Goal: Use online tool/utility: Utilize a website feature to perform a specific function

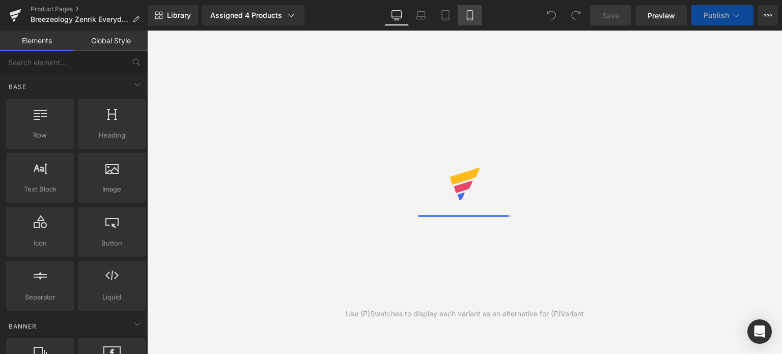
click at [467, 18] on icon at bounding box center [470, 18] width 6 height 0
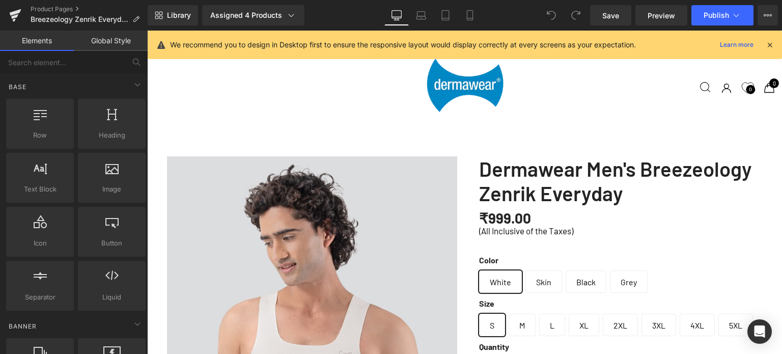
scroll to position [356, 0]
click at [468, 15] on icon at bounding box center [470, 15] width 10 height 10
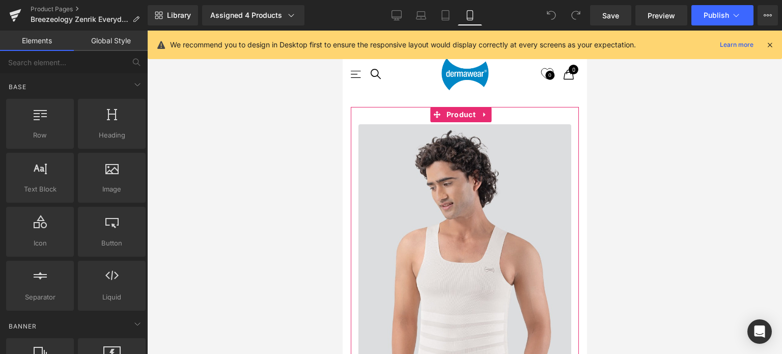
scroll to position [560, 0]
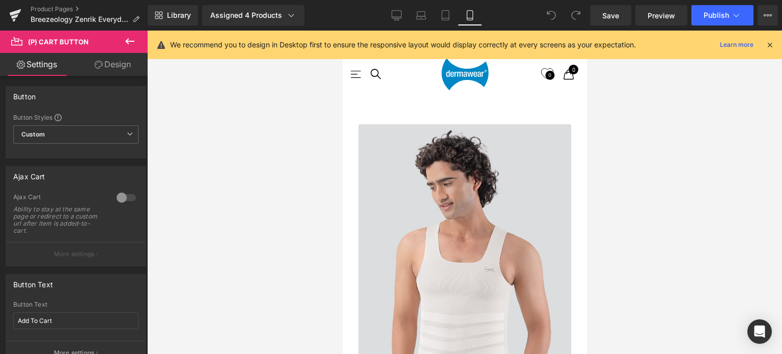
click at [122, 62] on link "Design" at bounding box center [113, 64] width 74 height 23
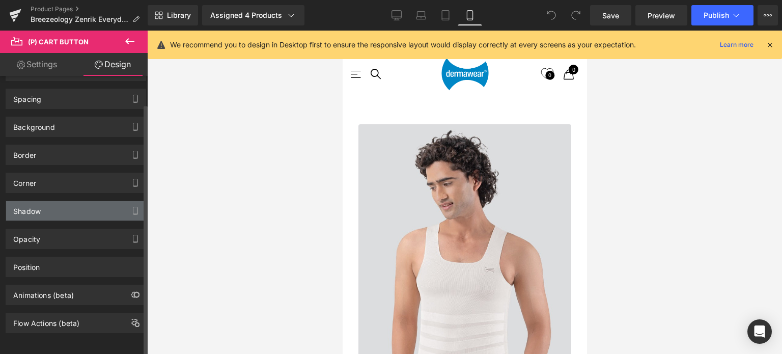
scroll to position [31, 0]
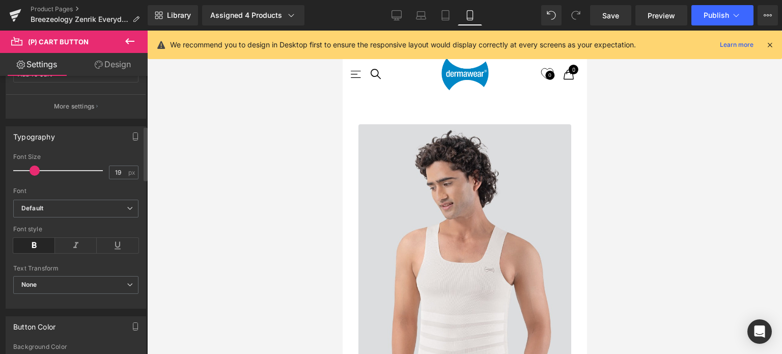
scroll to position [254, 0]
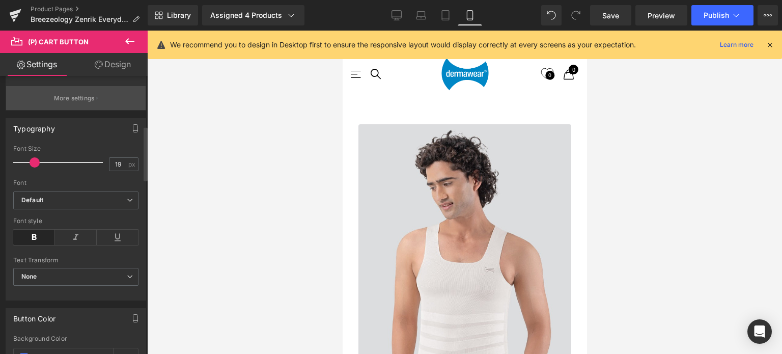
click at [77, 98] on p "More settings" at bounding box center [74, 98] width 41 height 9
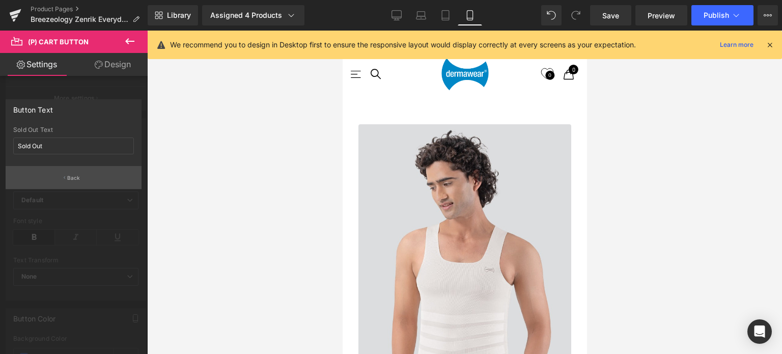
click at [71, 175] on p "Back" at bounding box center [73, 178] width 13 height 8
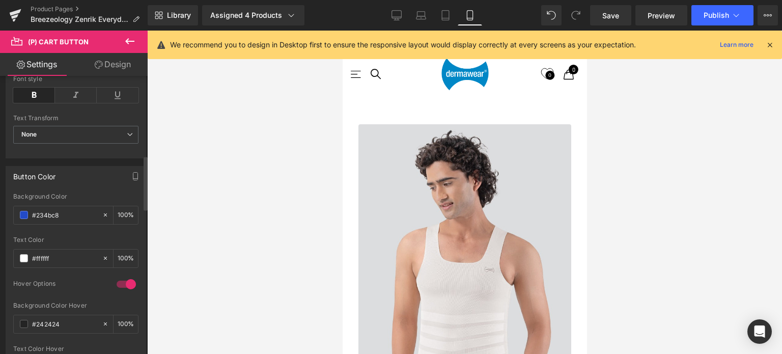
scroll to position [407, 0]
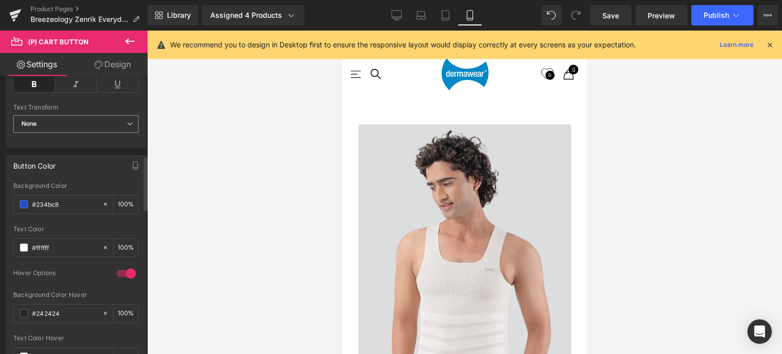
click at [86, 121] on span "None" at bounding box center [75, 124] width 125 height 18
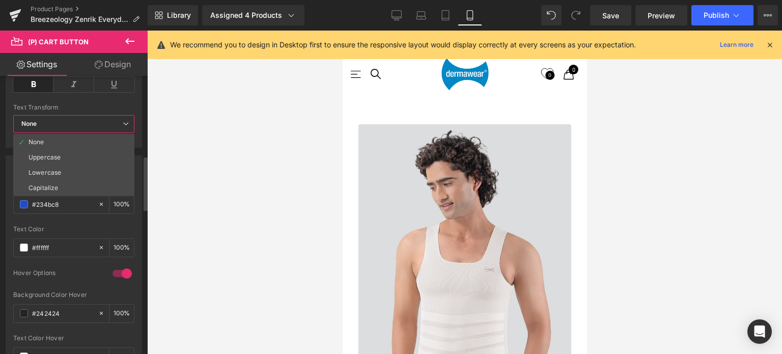
click at [86, 121] on span "None" at bounding box center [73, 124] width 121 height 18
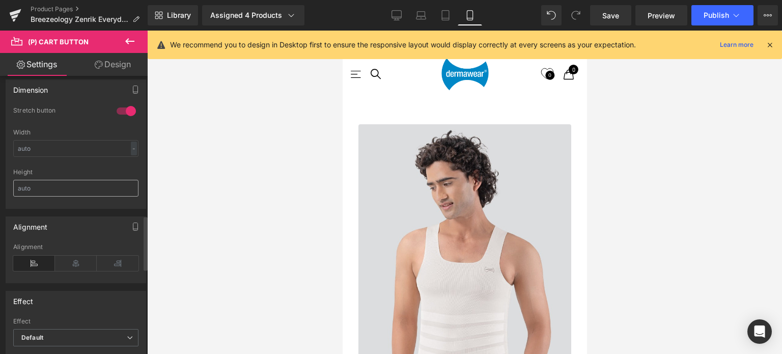
scroll to position [713, 0]
click at [48, 182] on input "text" at bounding box center [75, 189] width 125 height 17
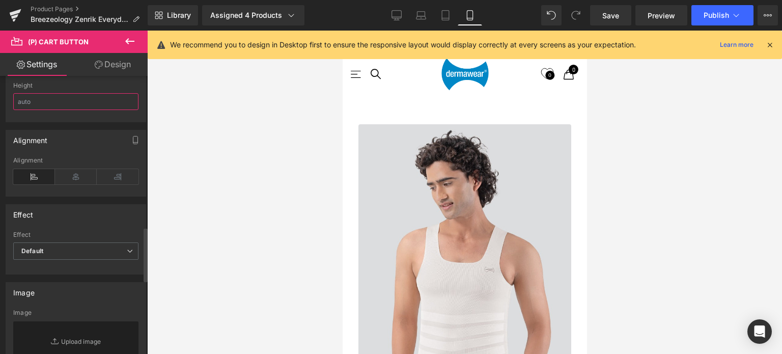
scroll to position [916, 0]
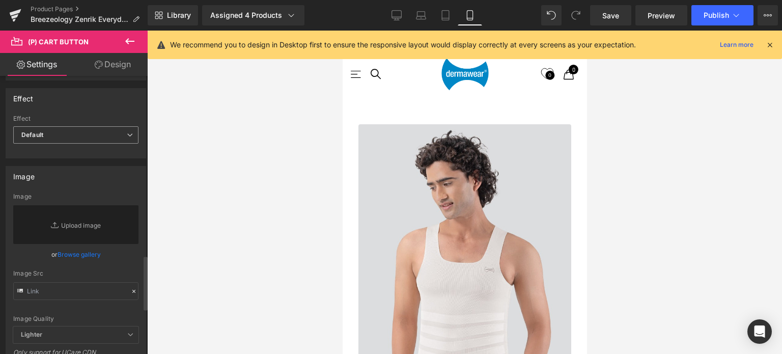
click at [71, 128] on span "Default" at bounding box center [75, 135] width 125 height 18
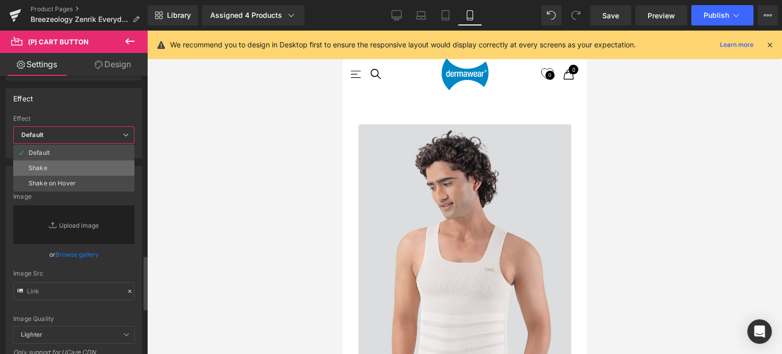
click at [39, 166] on div "Shake" at bounding box center [38, 167] width 19 height 7
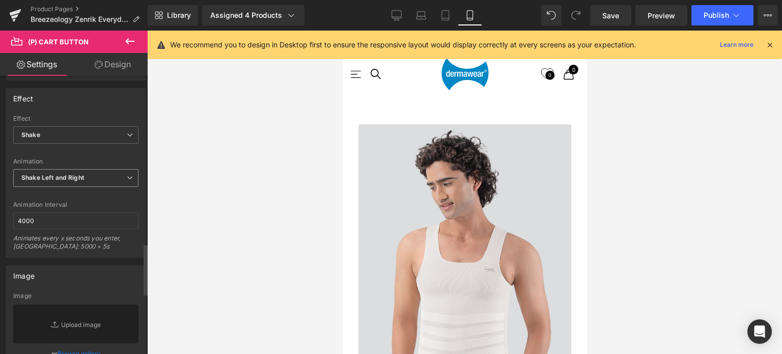
click at [61, 174] on b "Shake Left and Right" at bounding box center [52, 178] width 63 height 8
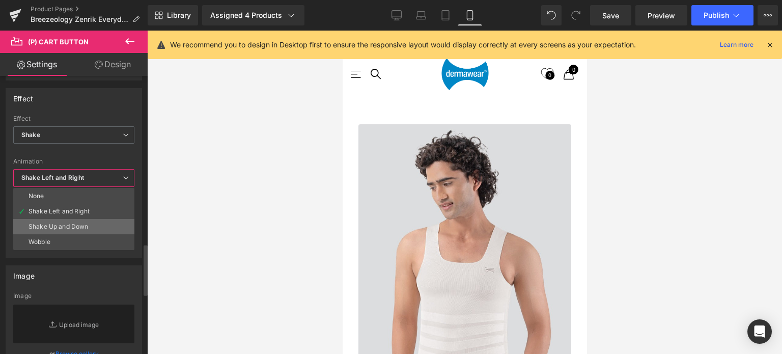
click at [49, 223] on div "Shake Up and Down" at bounding box center [59, 226] width 60 height 7
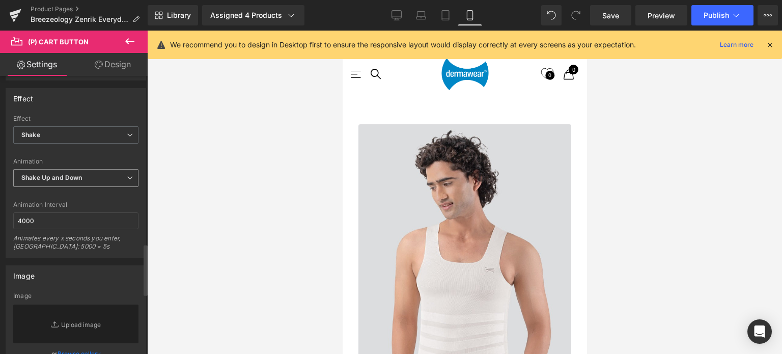
click at [59, 169] on span "Shake Up and Down" at bounding box center [75, 178] width 125 height 18
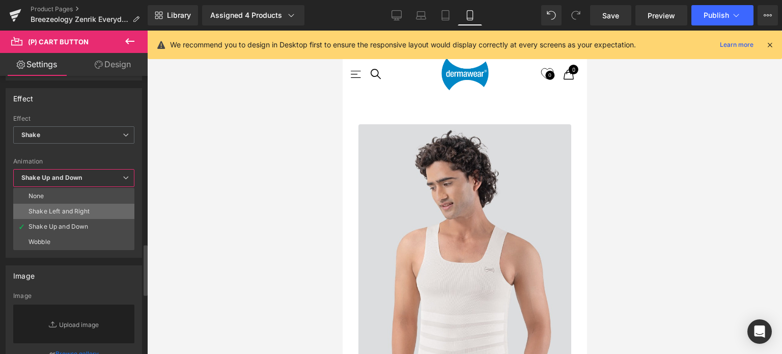
click at [46, 208] on div "Shake Left and Right" at bounding box center [59, 211] width 61 height 7
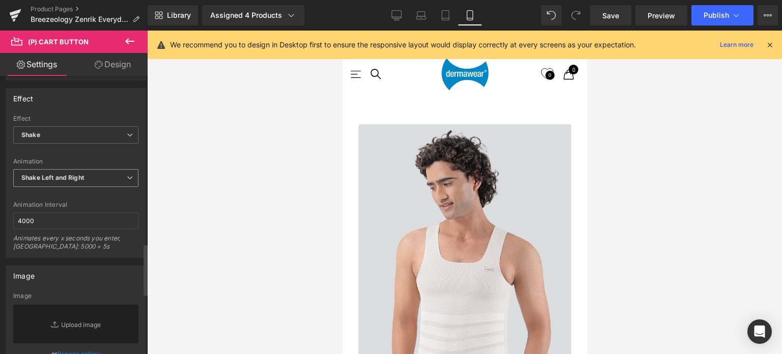
click at [78, 174] on b "Shake Left and Right" at bounding box center [52, 178] width 63 height 8
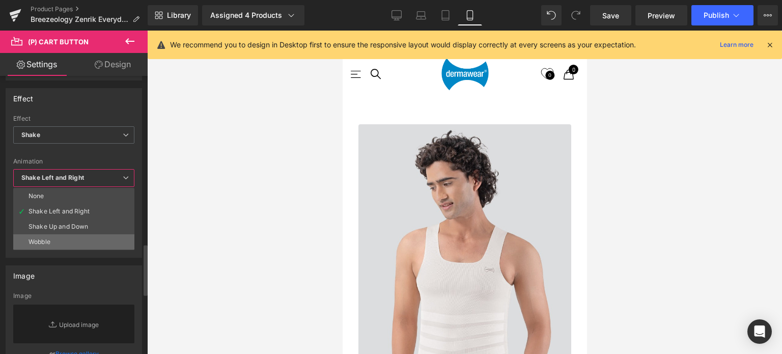
click at [43, 234] on li "Wobble" at bounding box center [73, 241] width 121 height 15
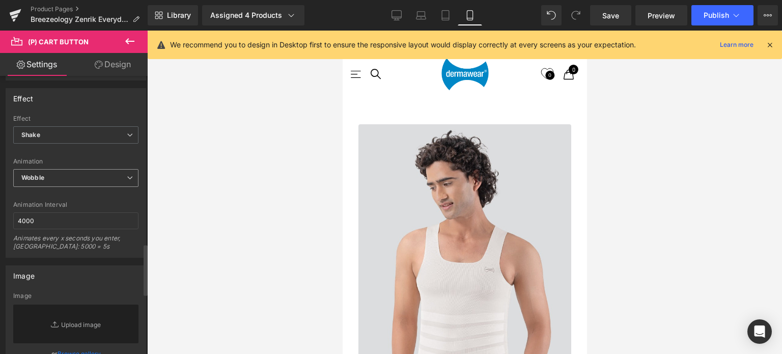
click at [56, 171] on span "Wobble" at bounding box center [75, 178] width 125 height 18
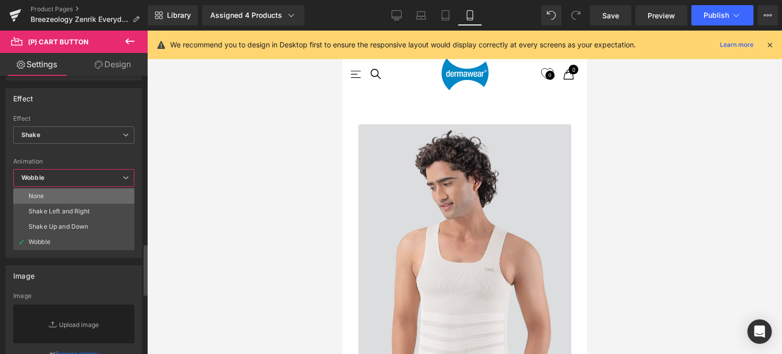
click at [48, 194] on li "None" at bounding box center [73, 195] width 121 height 15
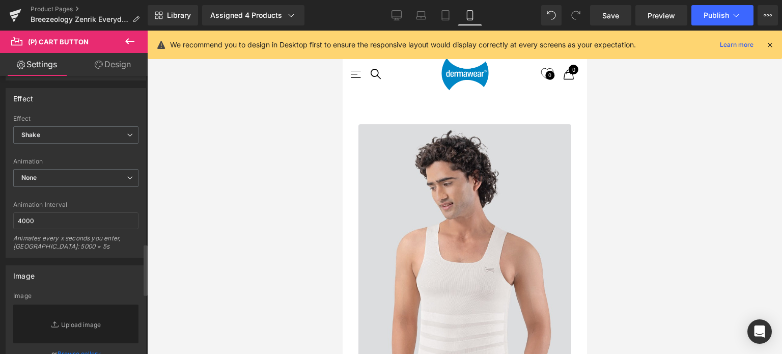
click at [73, 153] on div "Default Shake Shake on Hover Effect Shake Default Shake Shake on Hover None Sha…" at bounding box center [75, 186] width 139 height 143
click at [134, 37] on icon at bounding box center [130, 41] width 12 height 12
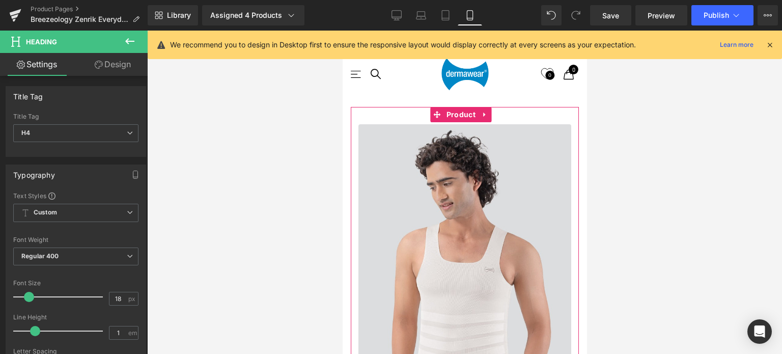
scroll to position [5, 5]
drag, startPoint x: 458, startPoint y: 153, endPoint x: 461, endPoint y: 159, distance: 7.1
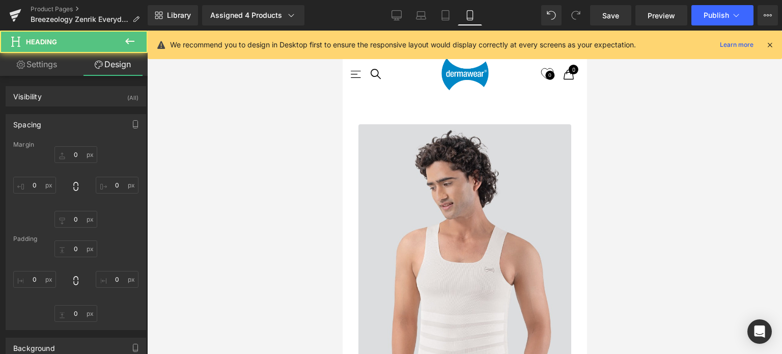
click at [651, 161] on div at bounding box center [464, 192] width 635 height 323
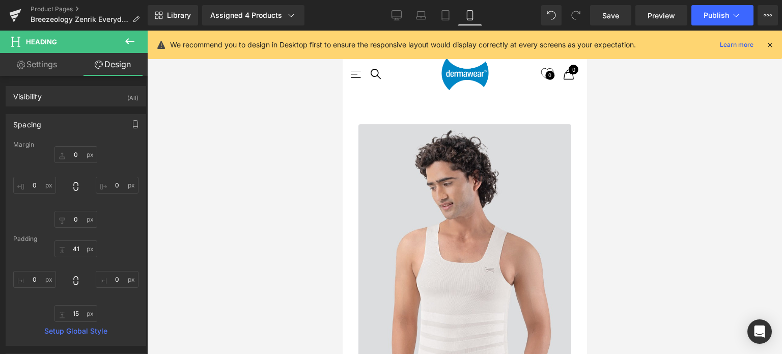
scroll to position [1883, 0]
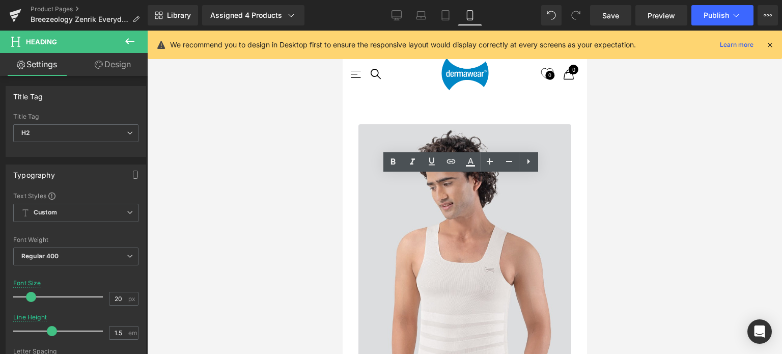
click at [293, 199] on div at bounding box center [464, 192] width 635 height 323
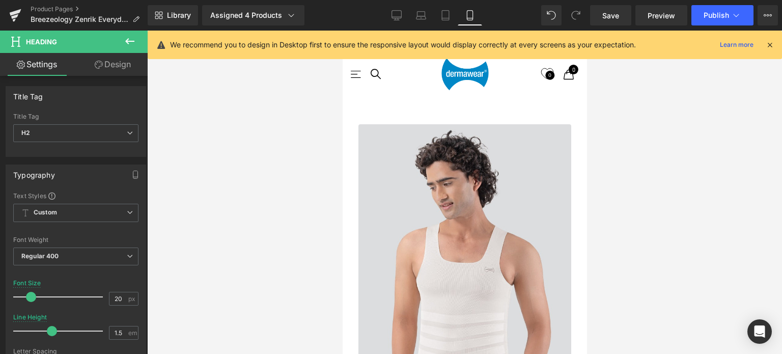
scroll to position [4179, 236]
drag, startPoint x: 437, startPoint y: 177, endPoint x: 438, endPoint y: 189, distance: 12.3
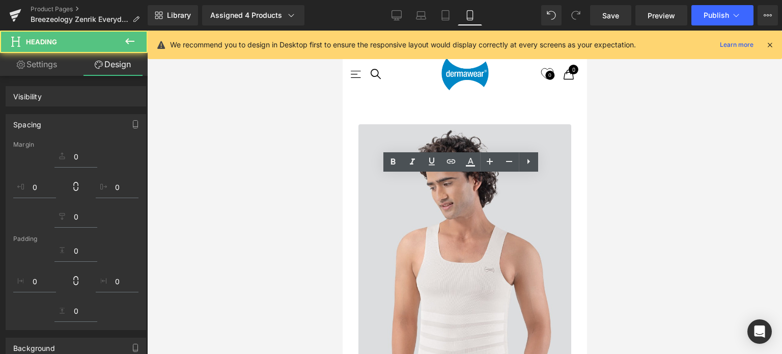
click at [690, 188] on div at bounding box center [464, 192] width 635 height 323
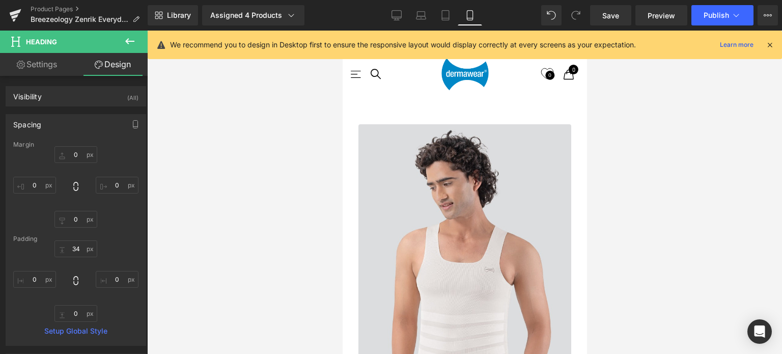
click at [639, 160] on div at bounding box center [464, 192] width 635 height 323
click at [656, 200] on div at bounding box center [464, 192] width 635 height 323
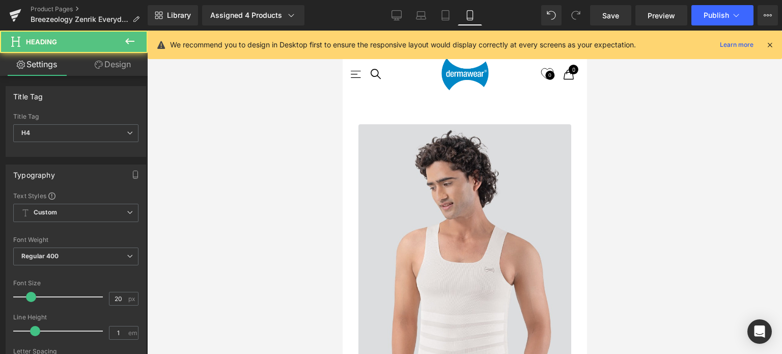
scroll to position [4189, 236]
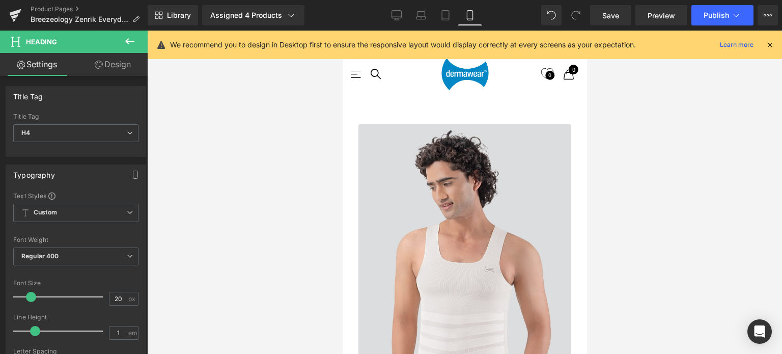
drag, startPoint x: 505, startPoint y: 164, endPoint x: 988, endPoint y: 199, distance: 483.8
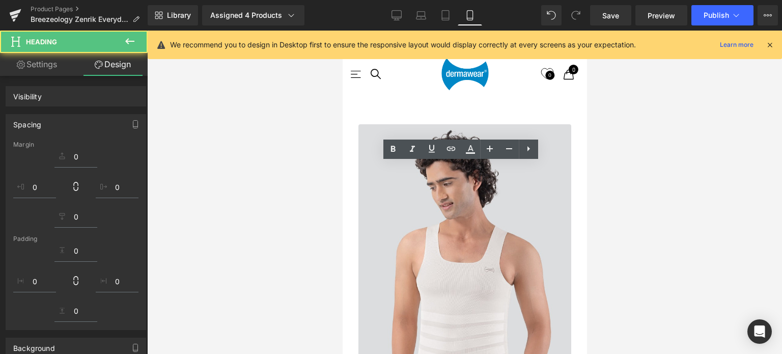
click at [667, 166] on div at bounding box center [464, 192] width 635 height 323
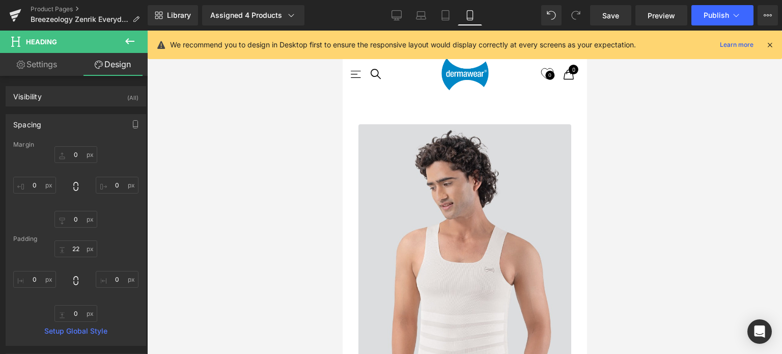
click at [268, 175] on div at bounding box center [464, 192] width 635 height 323
drag, startPoint x: 564, startPoint y: 99, endPoint x: 557, endPoint y: 93, distance: 9.8
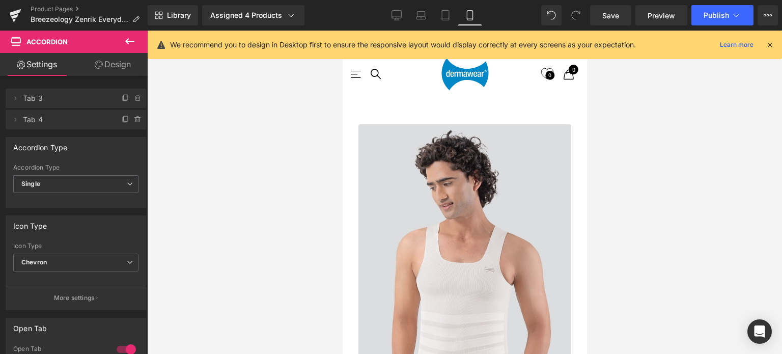
scroll to position [2545, 0]
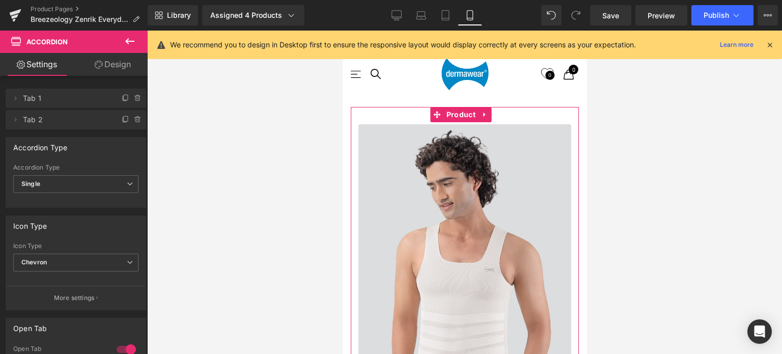
scroll to position [0, 0]
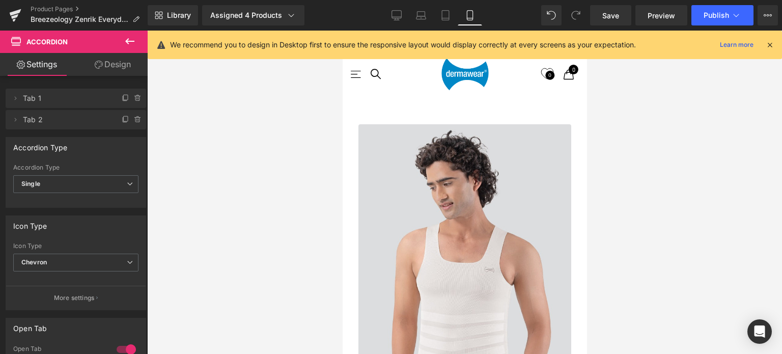
drag, startPoint x: 389, startPoint y: 18, endPoint x: 362, endPoint y: 26, distance: 28.3
click at [390, 18] on link "Desktop" at bounding box center [396, 15] width 24 height 20
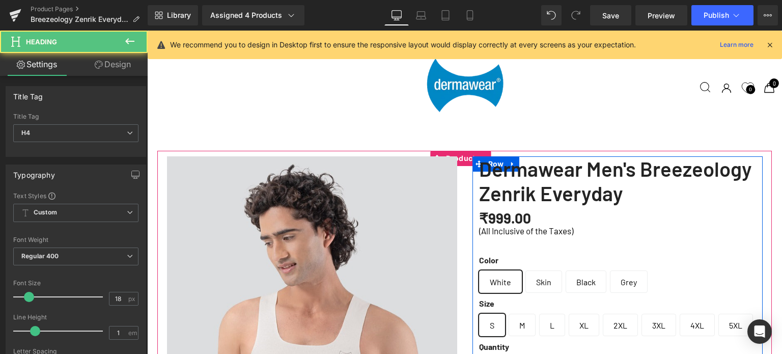
scroll to position [3166, 627]
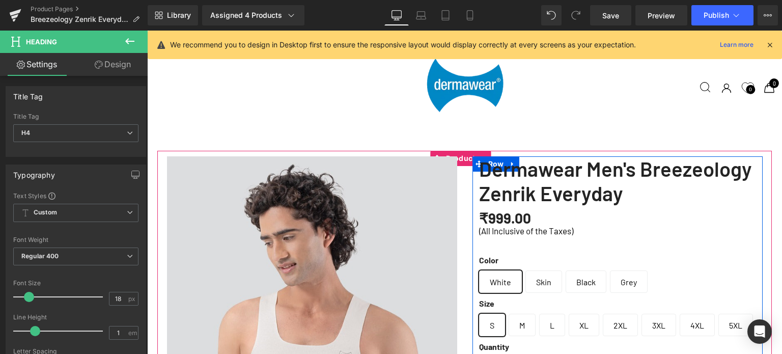
drag, startPoint x: 577, startPoint y: 224, endPoint x: 576, endPoint y: 229, distance: 5.1
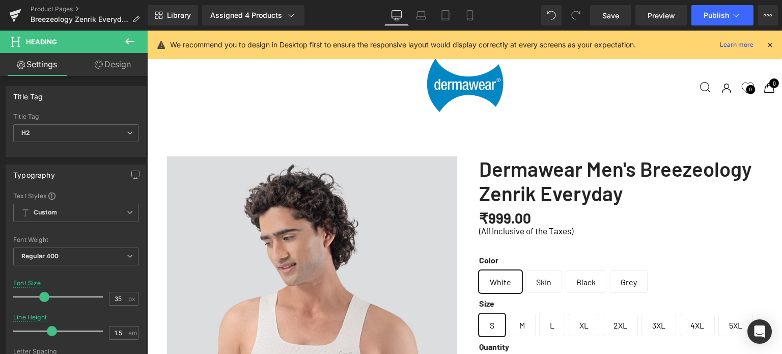
scroll to position [0, 0]
drag, startPoint x: 463, startPoint y: 242, endPoint x: 322, endPoint y: 294, distance: 150.2
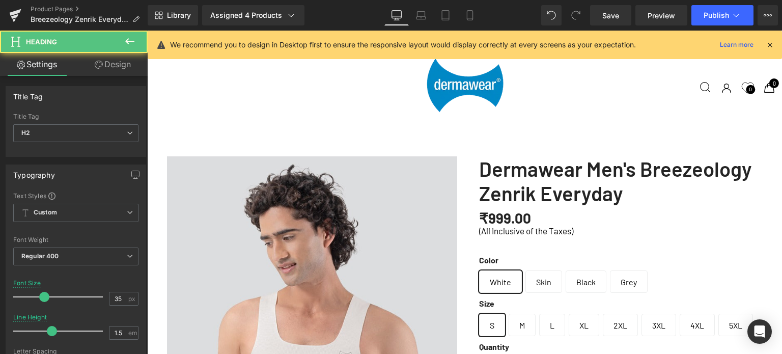
scroll to position [3181, 627]
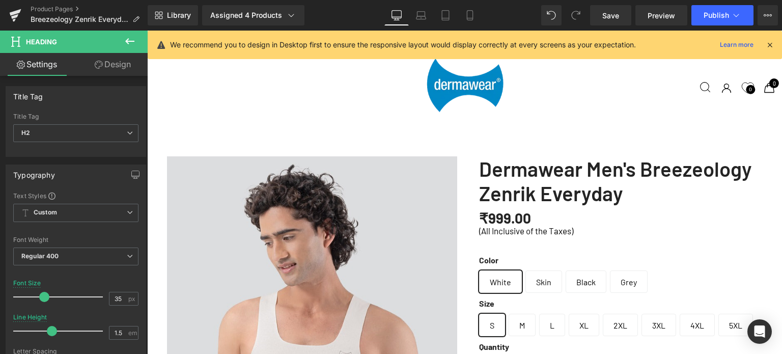
drag, startPoint x: 457, startPoint y: 245, endPoint x: 457, endPoint y: 254, distance: 8.7
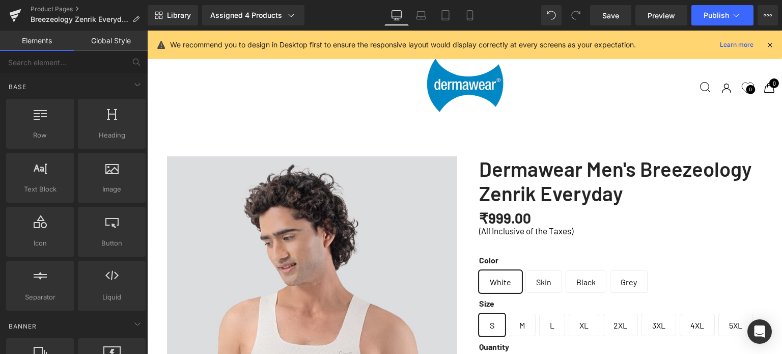
scroll to position [662, 0]
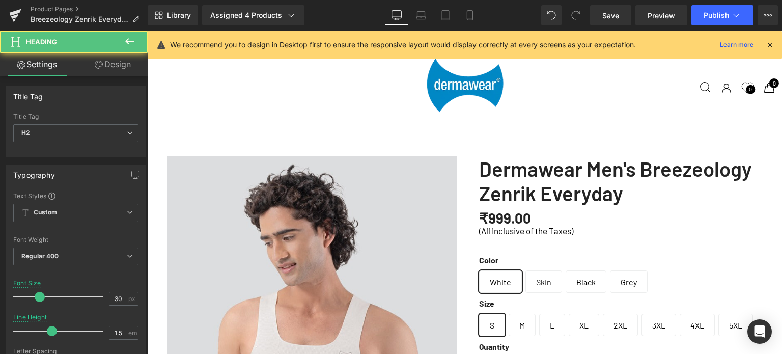
scroll to position [3200, 627]
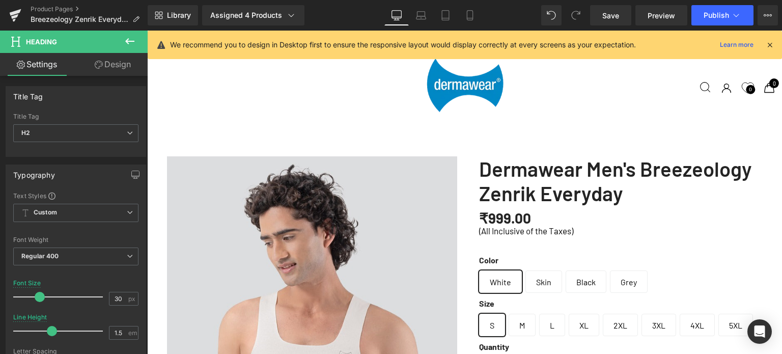
drag, startPoint x: 472, startPoint y: 282, endPoint x: 472, endPoint y: 297, distance: 14.8
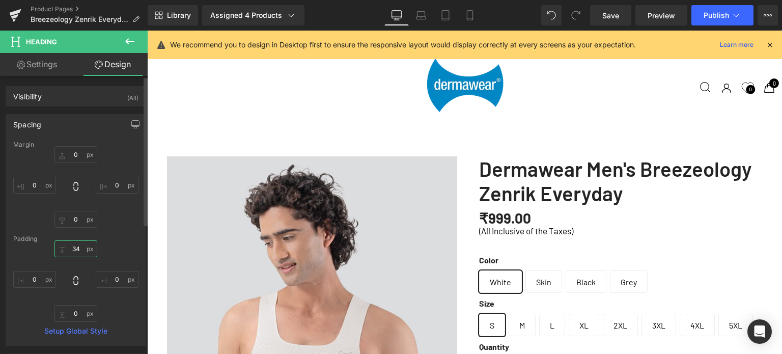
click at [79, 250] on input "34" at bounding box center [75, 248] width 43 height 17
type input "35"
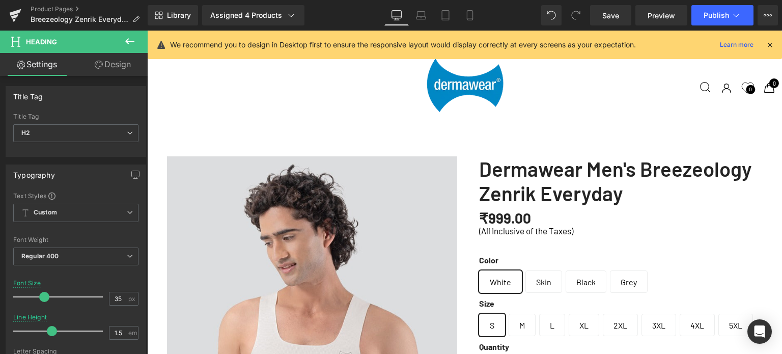
scroll to position [3198, 627]
drag, startPoint x: 471, startPoint y: 152, endPoint x: 620, endPoint y: 304, distance: 213.4
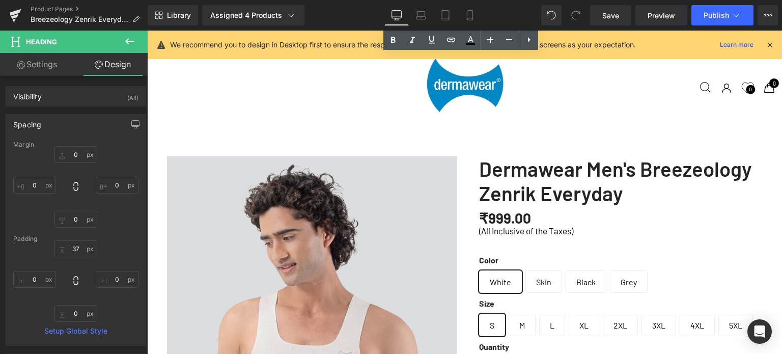
scroll to position [1527, 0]
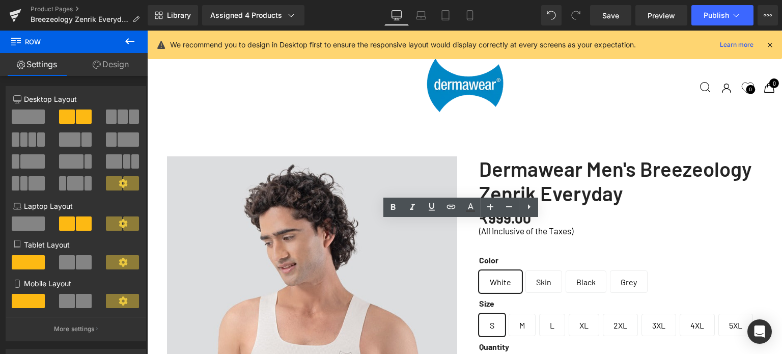
scroll to position [3203, 627]
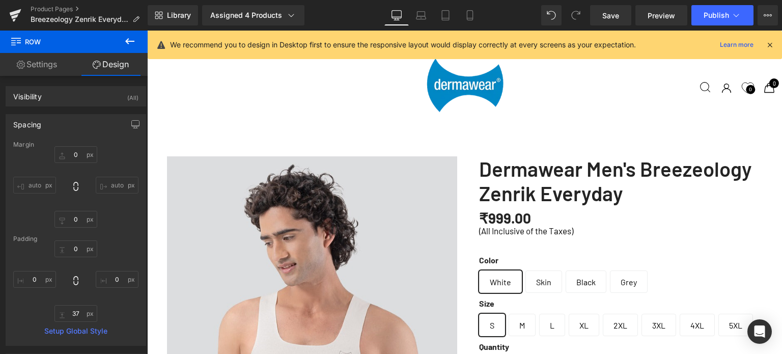
scroll to position [2189, 0]
click at [620, 13] on link "Save" at bounding box center [610, 15] width 41 height 20
click at [613, 19] on span "Save" at bounding box center [610, 15] width 17 height 11
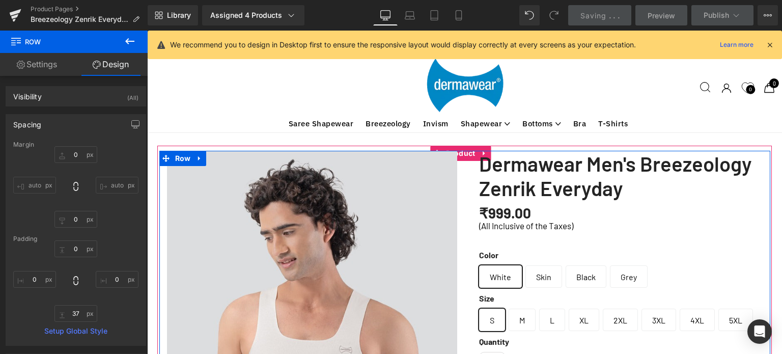
scroll to position [5, 5]
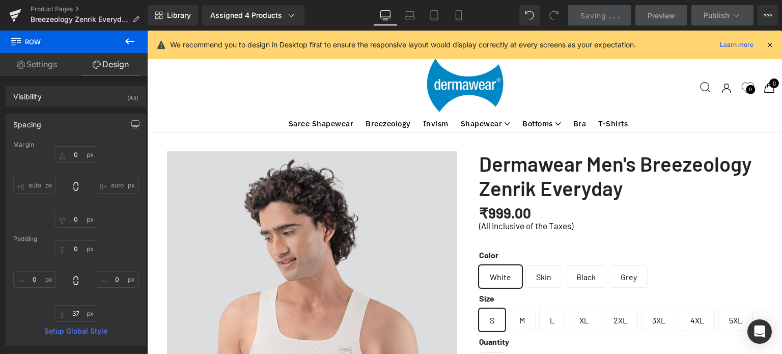
click at [128, 41] on icon at bounding box center [129, 41] width 9 height 6
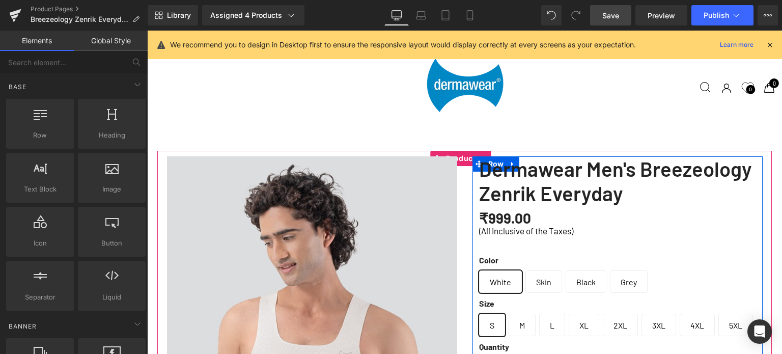
scroll to position [102, 0]
click at [485, 297] on label "Size" at bounding box center [620, 305] width 283 height 16
click at [606, 282] on span "(P) Swatches" at bounding box center [619, 289] width 52 height 15
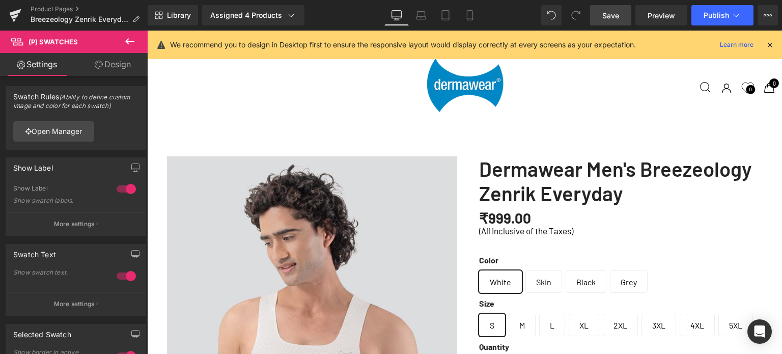
scroll to position [2167, 0]
click at [129, 42] on icon at bounding box center [130, 41] width 12 height 12
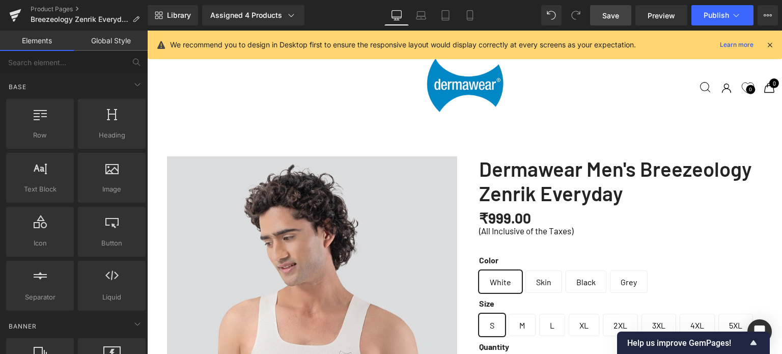
scroll to position [1352, 0]
click at [173, 18] on span "Library" at bounding box center [179, 15] width 24 height 9
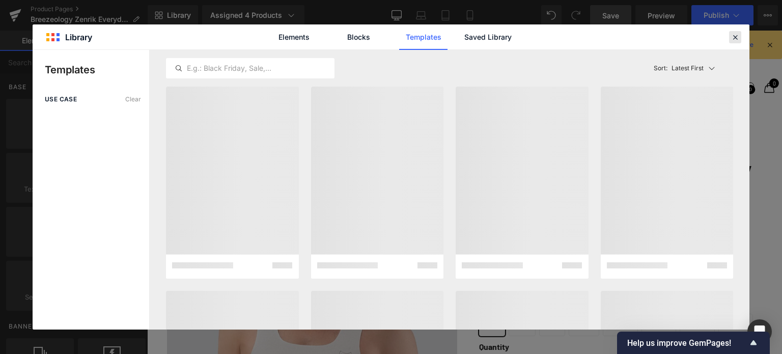
click at [737, 36] on icon at bounding box center [734, 37] width 9 height 9
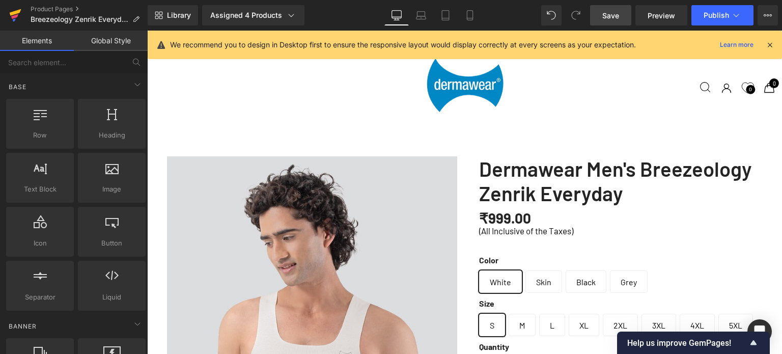
click at [12, 17] on icon at bounding box center [14, 16] width 7 height 5
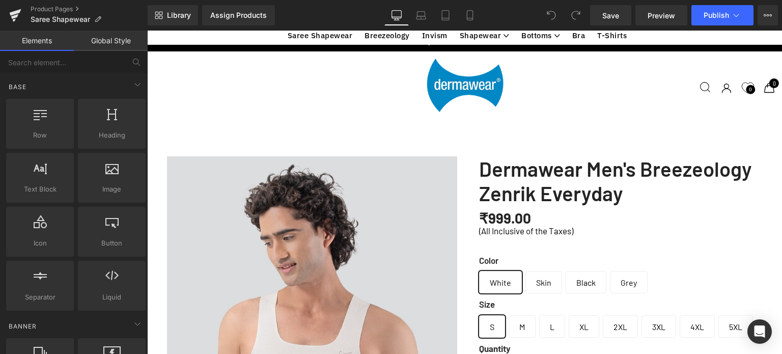
scroll to position [2698, 0]
